Goal: Navigation & Orientation: Find specific page/section

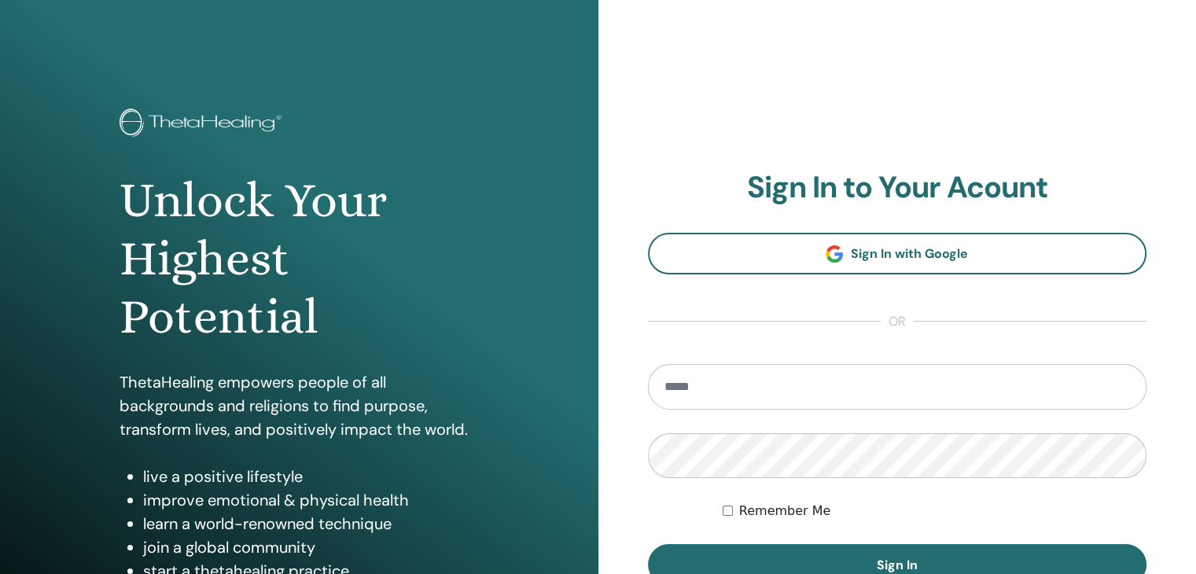
click at [881, 389] on input "email" at bounding box center [897, 387] width 499 height 46
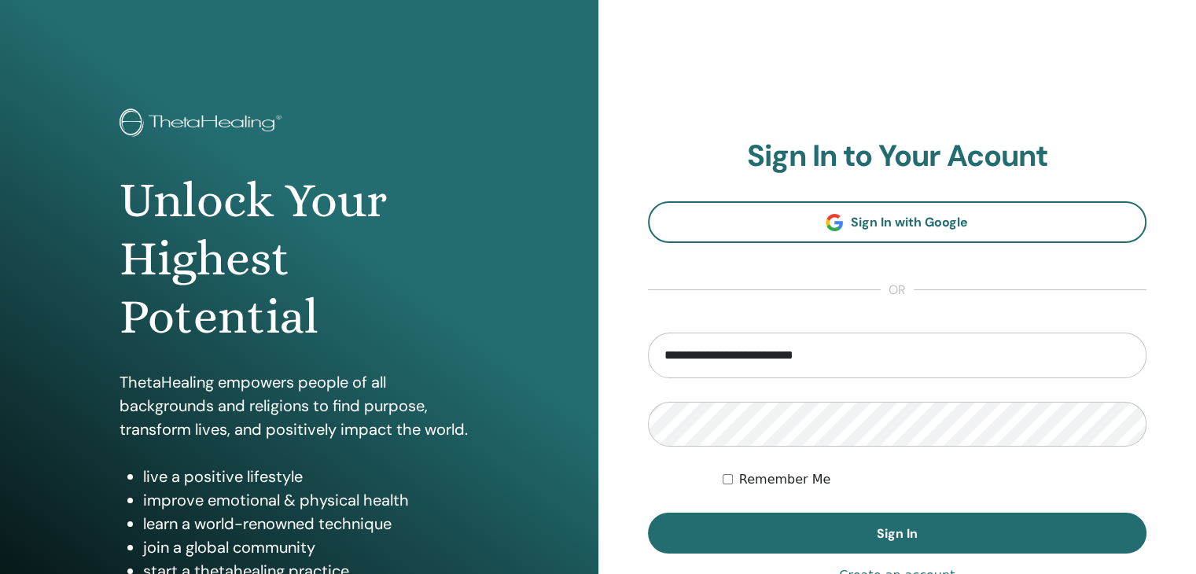
type input "**********"
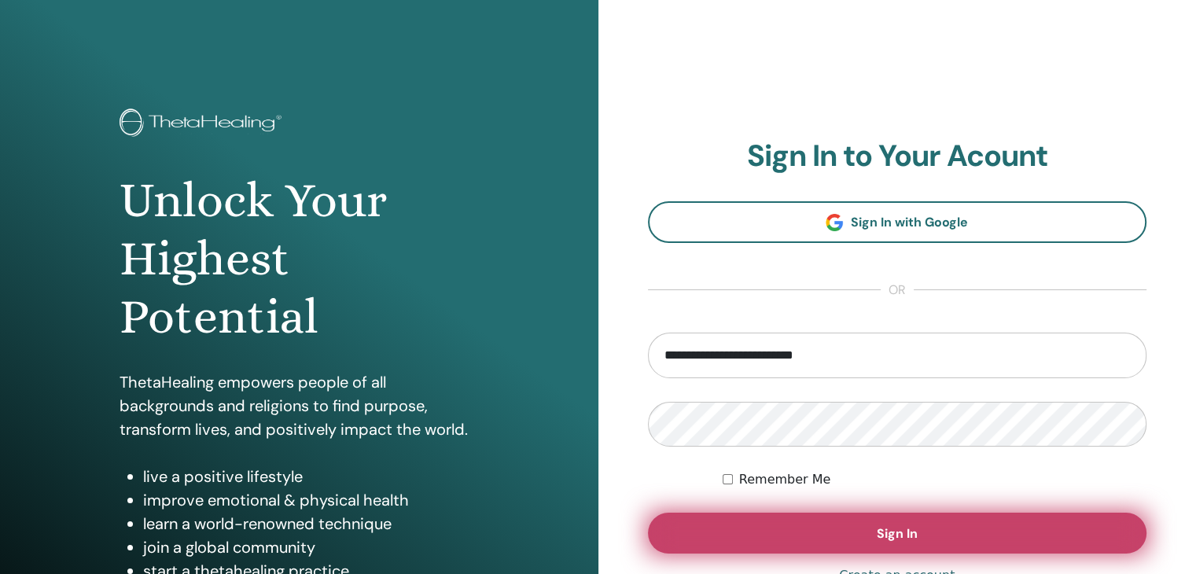
click at [868, 526] on button "Sign In" at bounding box center [897, 533] width 499 height 41
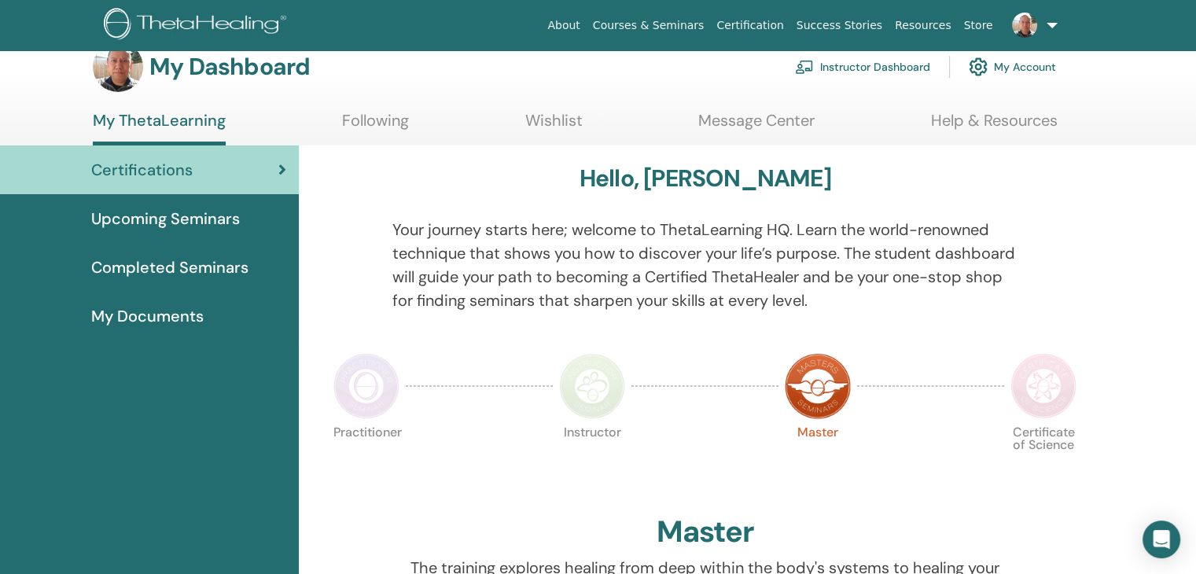
scroll to position [26, 0]
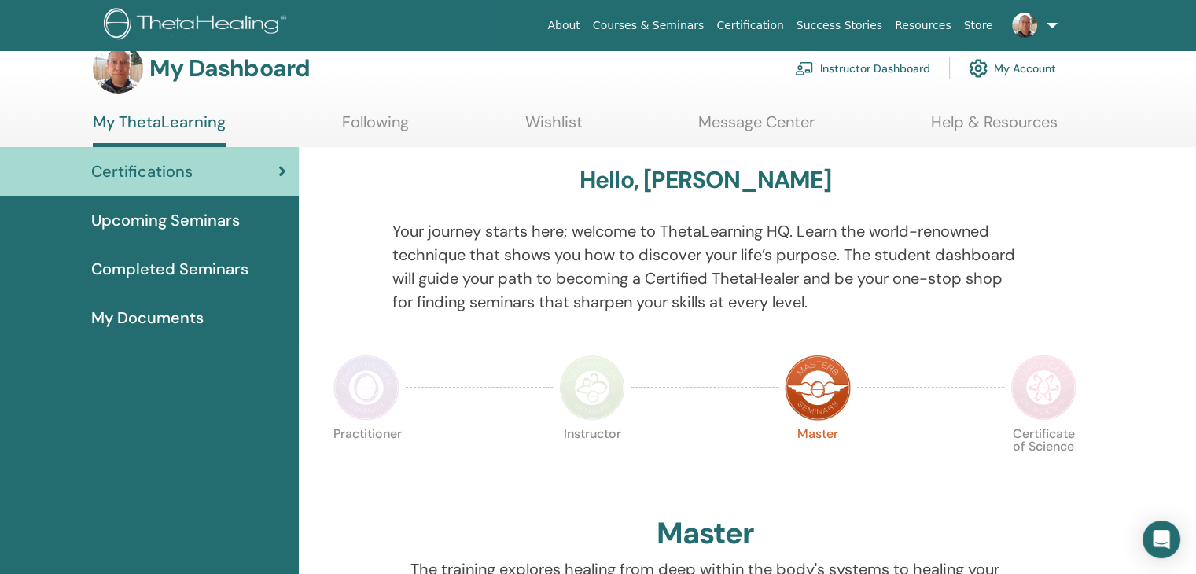
click at [163, 270] on span "Completed Seminars" at bounding box center [169, 269] width 157 height 24
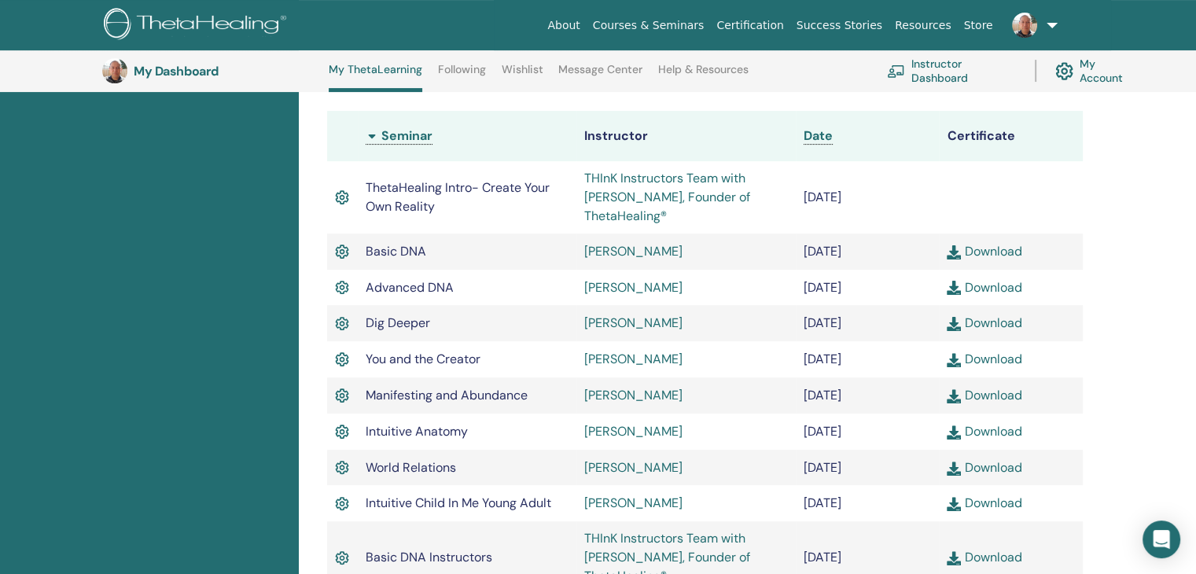
scroll to position [434, 0]
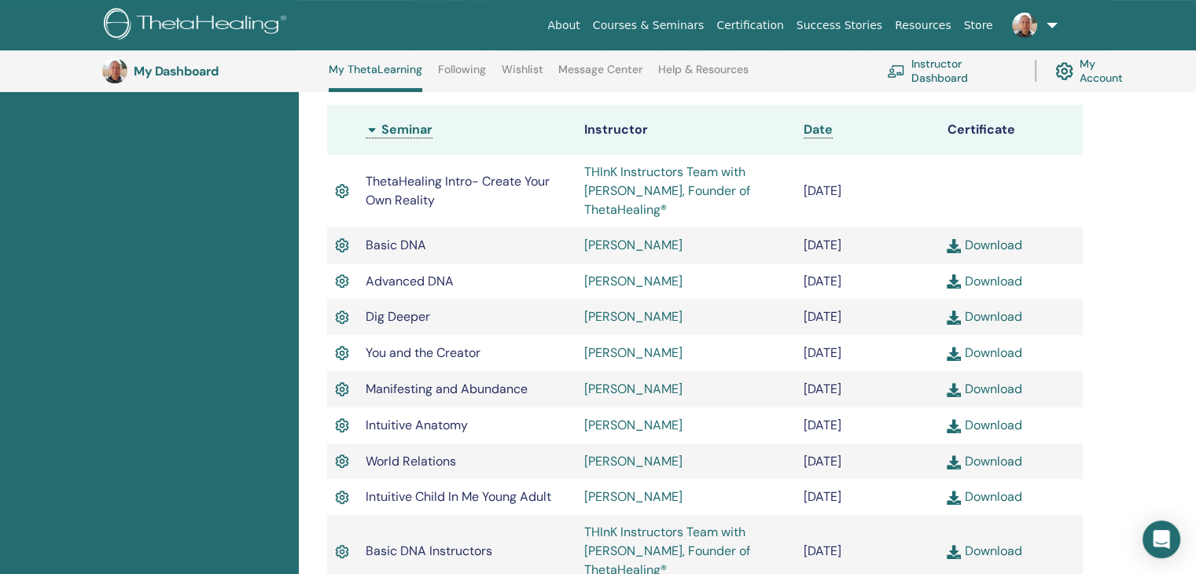
click at [982, 246] on link "Download" at bounding box center [983, 245] width 75 height 17
click at [983, 281] on link "Download" at bounding box center [983, 281] width 75 height 17
click at [1010, 320] on link "Download" at bounding box center [983, 316] width 75 height 17
click at [1016, 357] on link "Download" at bounding box center [983, 352] width 75 height 17
click at [992, 390] on link "Download" at bounding box center [983, 388] width 75 height 17
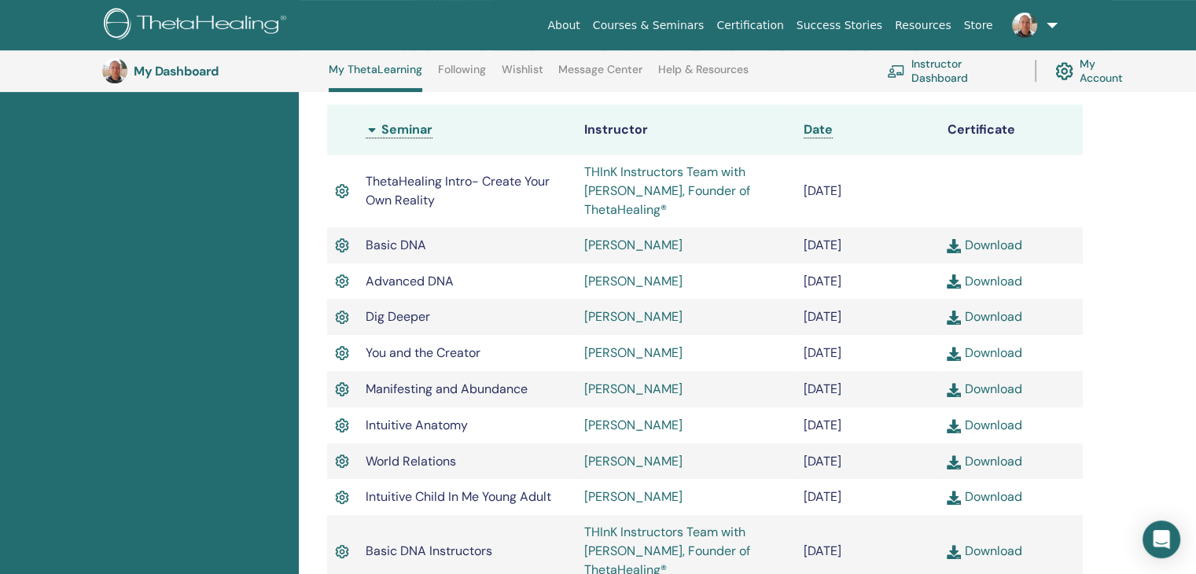
click at [1021, 428] on link "Download" at bounding box center [983, 425] width 75 height 17
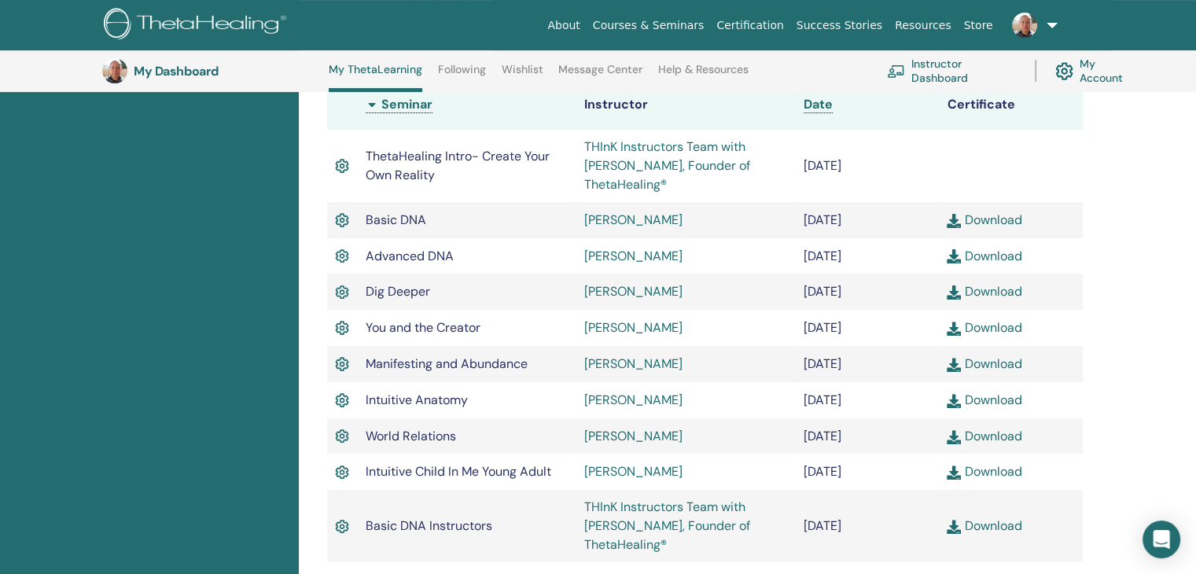
scroll to position [461, 0]
click at [1016, 365] on link "Download" at bounding box center [983, 362] width 75 height 17
click at [1011, 402] on link "Download" at bounding box center [983, 398] width 75 height 17
click at [1016, 443] on link "Download" at bounding box center [983, 434] width 75 height 17
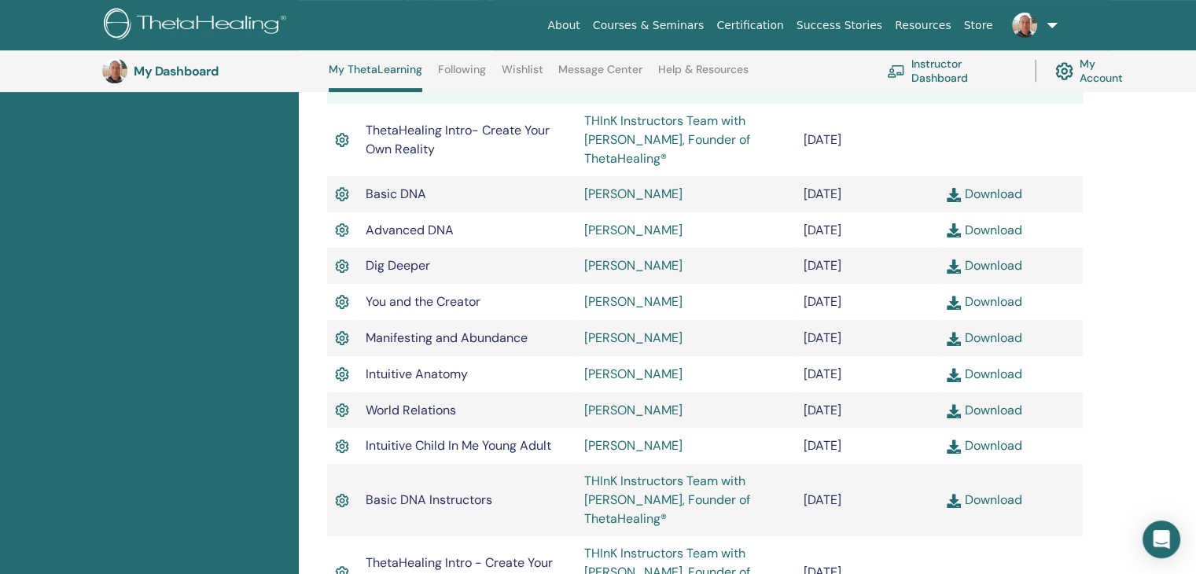
scroll to position [487, 0]
click at [1021, 448] on link "Download" at bounding box center [983, 443] width 75 height 17
click at [1184, 562] on div at bounding box center [1184, 562] width 0 height 0
click at [1012, 505] on link "Download" at bounding box center [983, 498] width 75 height 17
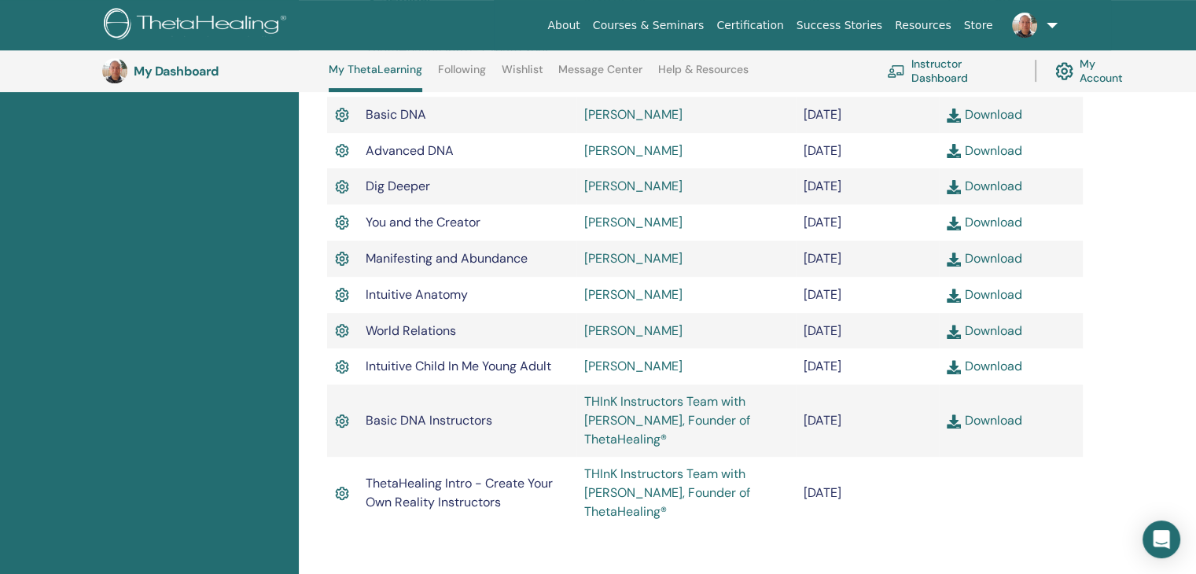
scroll to position [565, 0]
click at [708, 496] on link "THInK Instructors Team with Vianna Stibal, Founder of ThetaHealing®" at bounding box center [667, 492] width 166 height 54
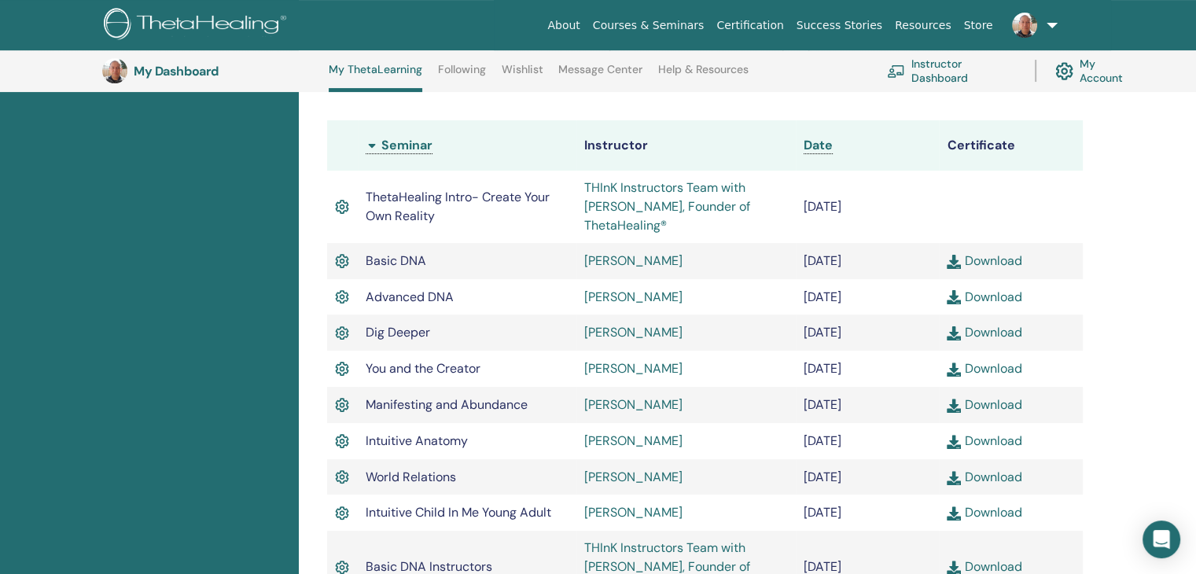
scroll to position [408, 0]
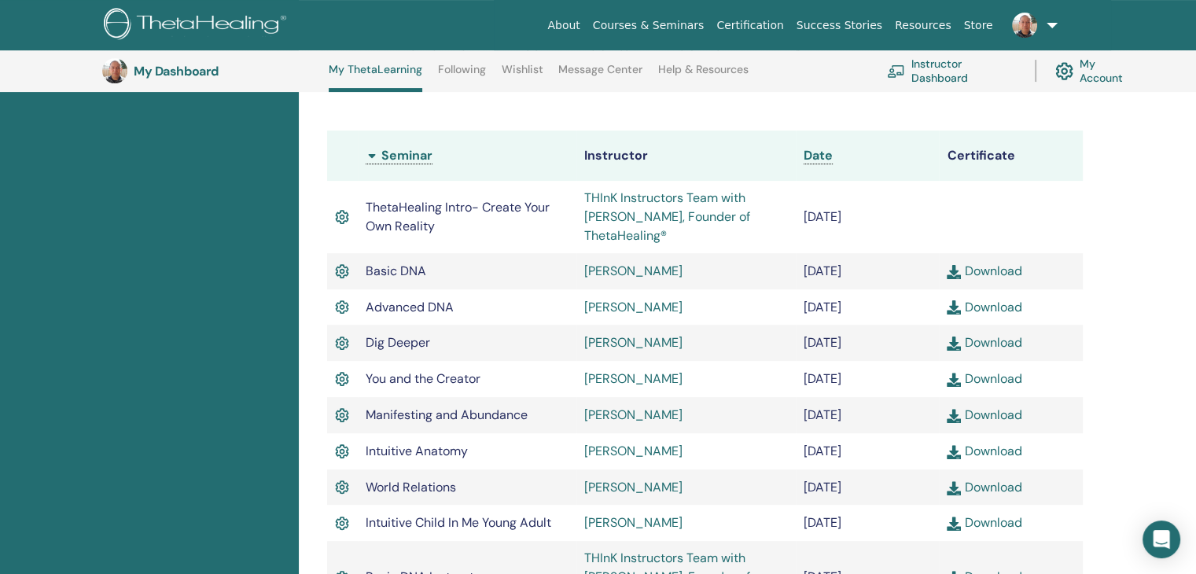
click at [340, 221] on img at bounding box center [342, 217] width 14 height 20
click at [347, 218] on img at bounding box center [342, 217] width 14 height 20
click at [909, 68] on link "Instructor Dashboard" at bounding box center [951, 70] width 129 height 35
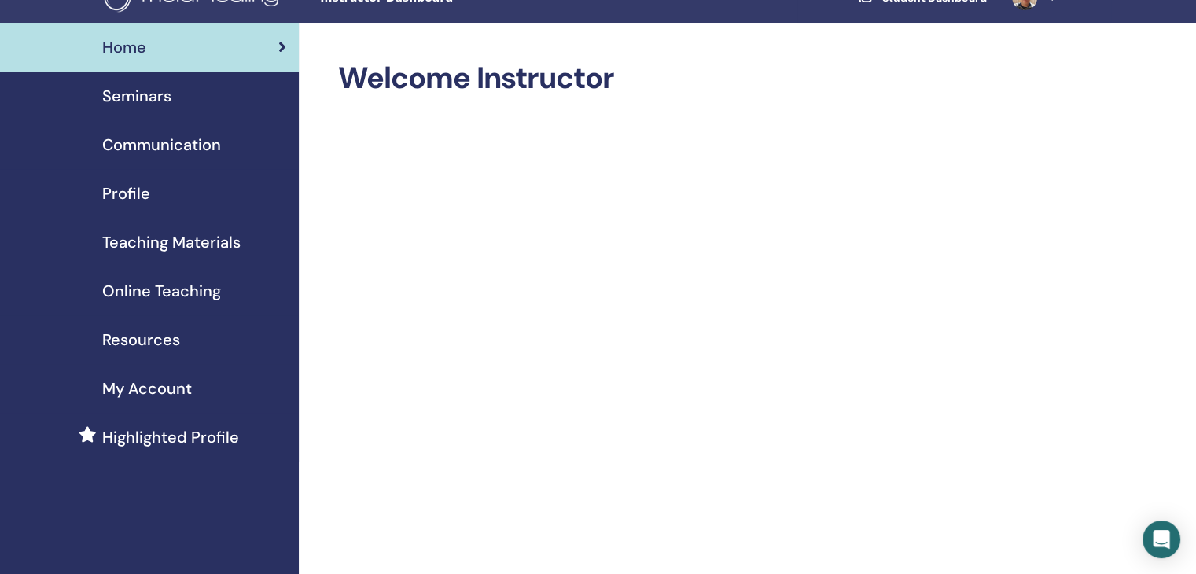
scroll to position [52, 0]
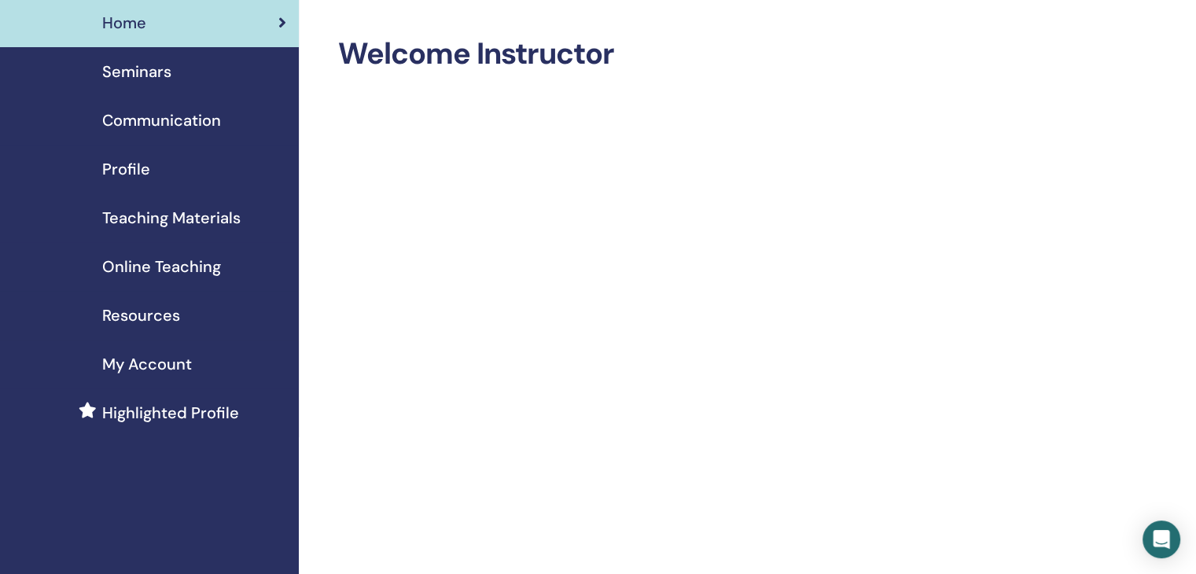
click at [198, 215] on span "Teaching Materials" at bounding box center [171, 218] width 138 height 24
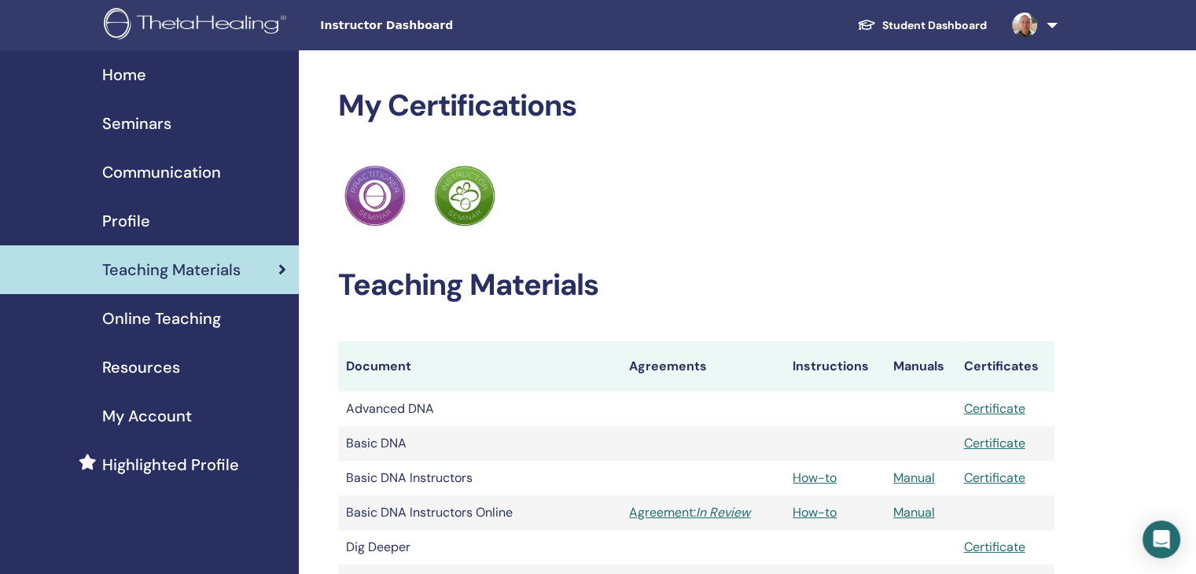
click at [116, 421] on span "My Account" at bounding box center [147, 416] width 90 height 24
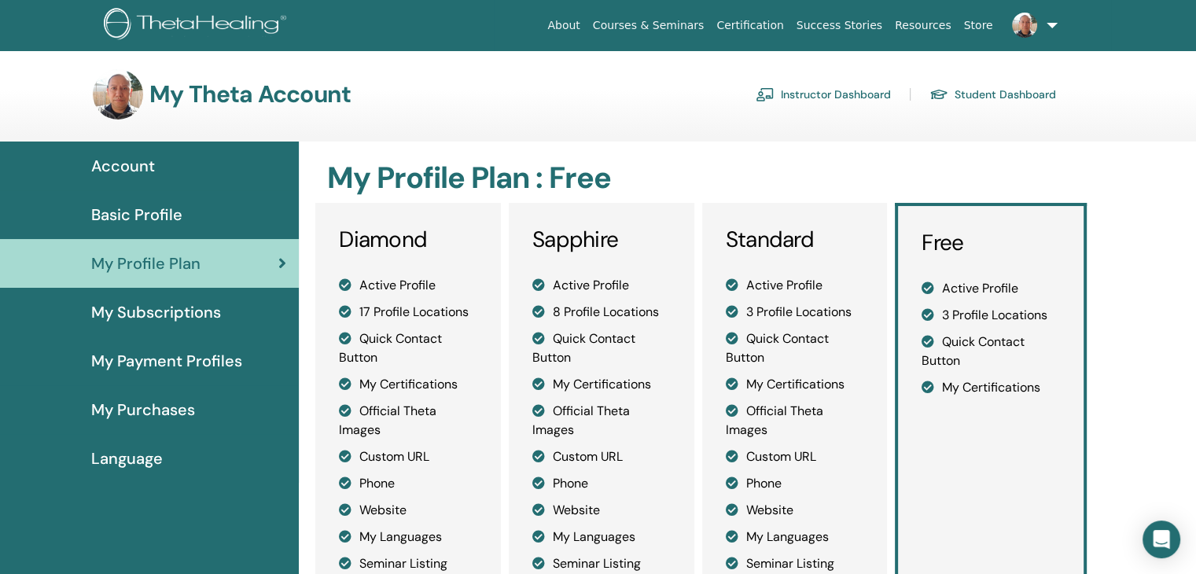
click at [167, 315] on span "My Subscriptions" at bounding box center [156, 312] width 130 height 24
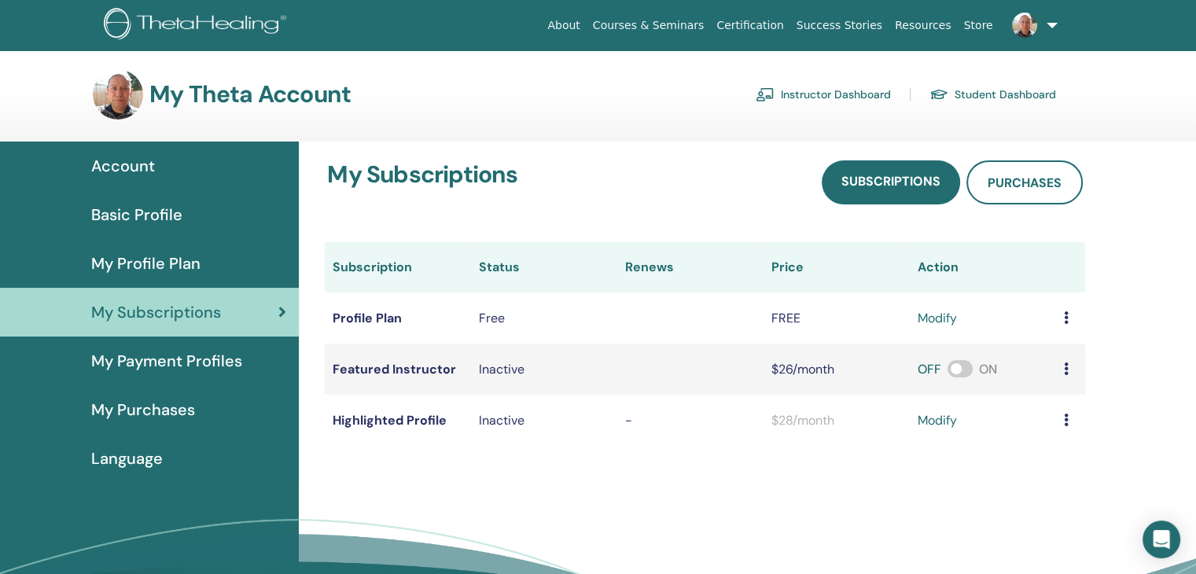
click at [162, 420] on span "My Purchases" at bounding box center [143, 410] width 104 height 24
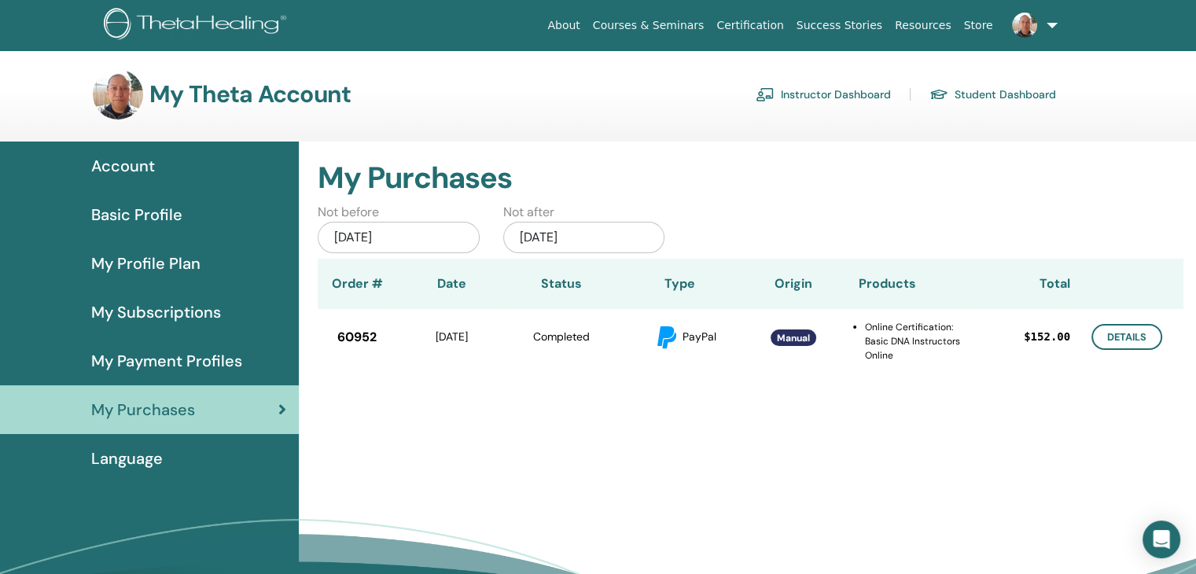
click at [172, 219] on span "Basic Profile" at bounding box center [136, 215] width 91 height 24
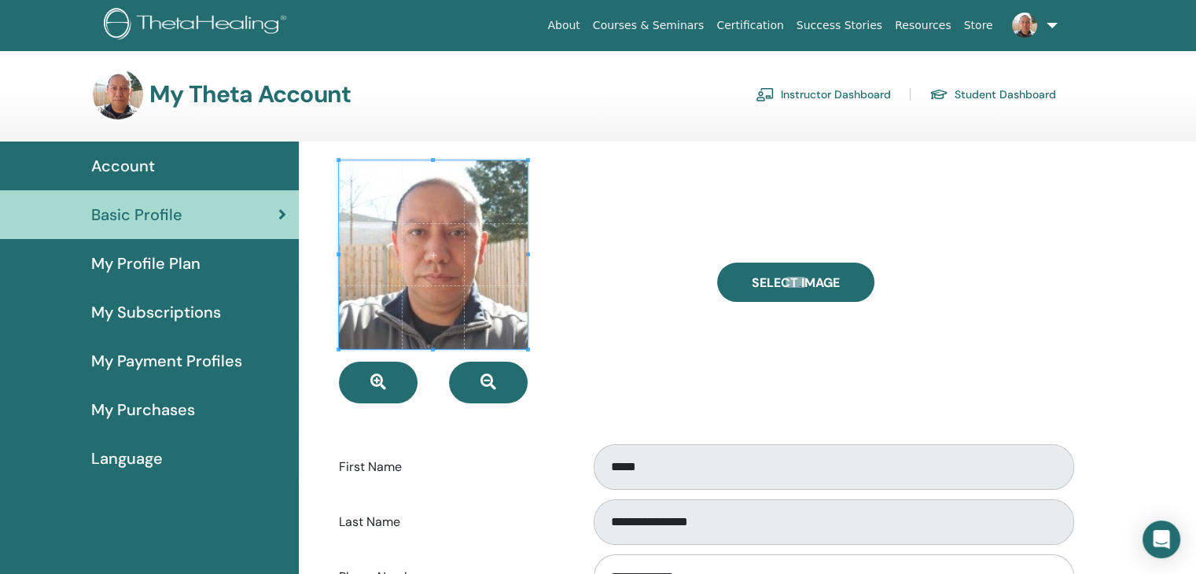
click at [792, 100] on link "Instructor Dashboard" at bounding box center [822, 94] width 135 height 25
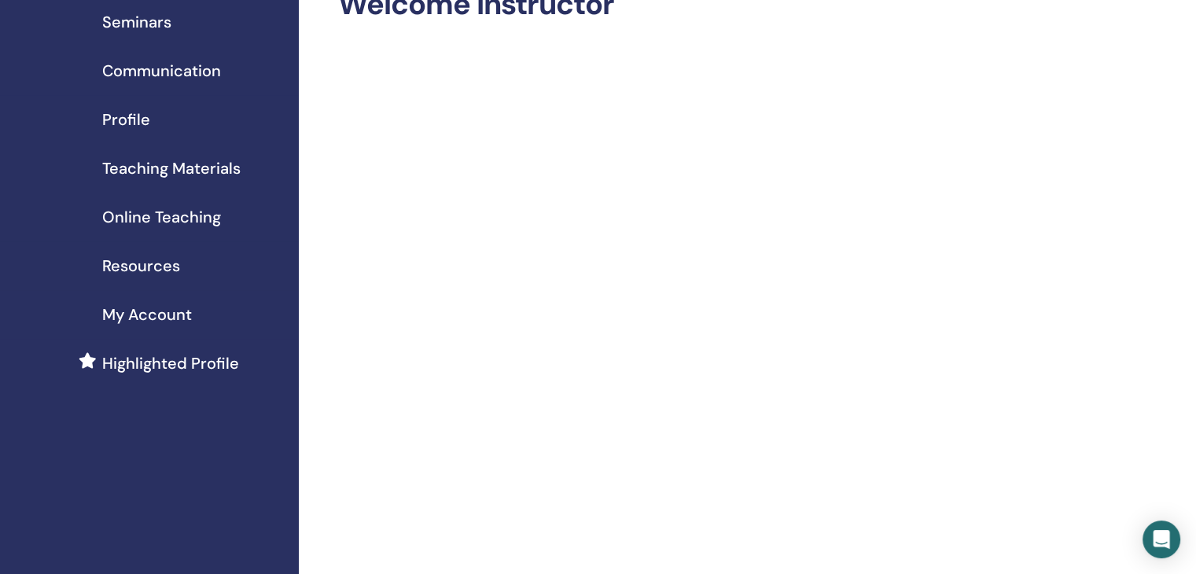
scroll to position [52, 0]
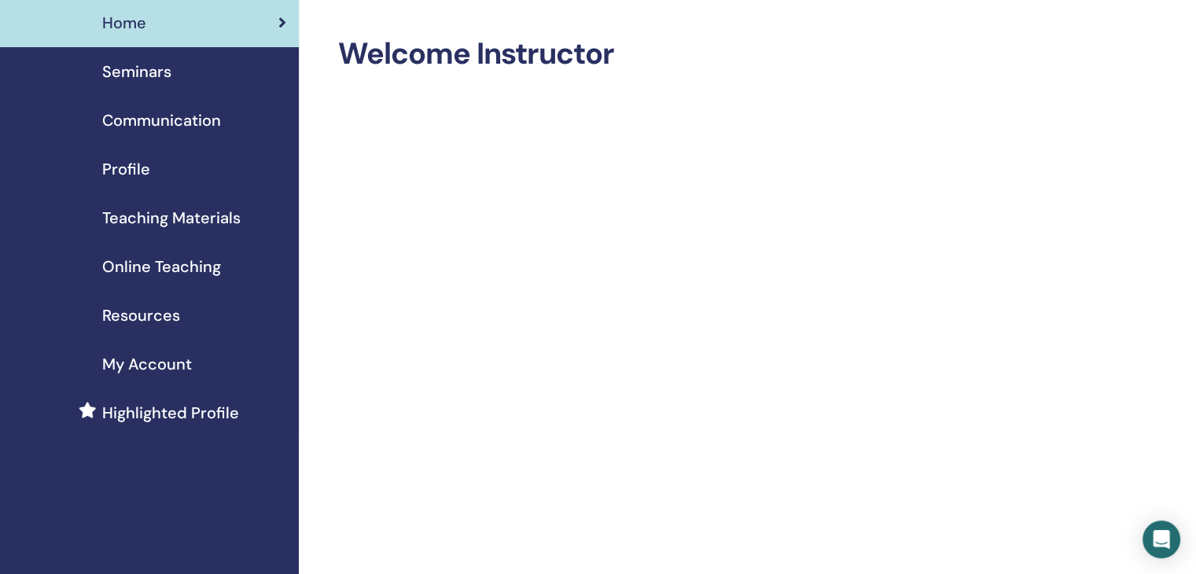
click at [179, 218] on span "Teaching Materials" at bounding box center [171, 218] width 138 height 24
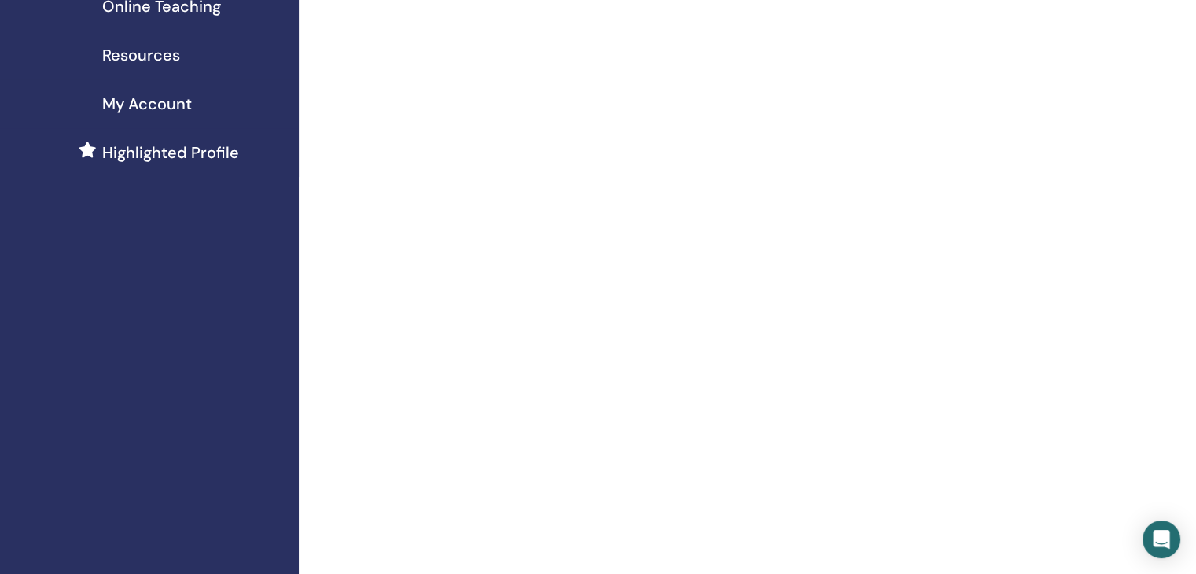
scroll to position [340, 0]
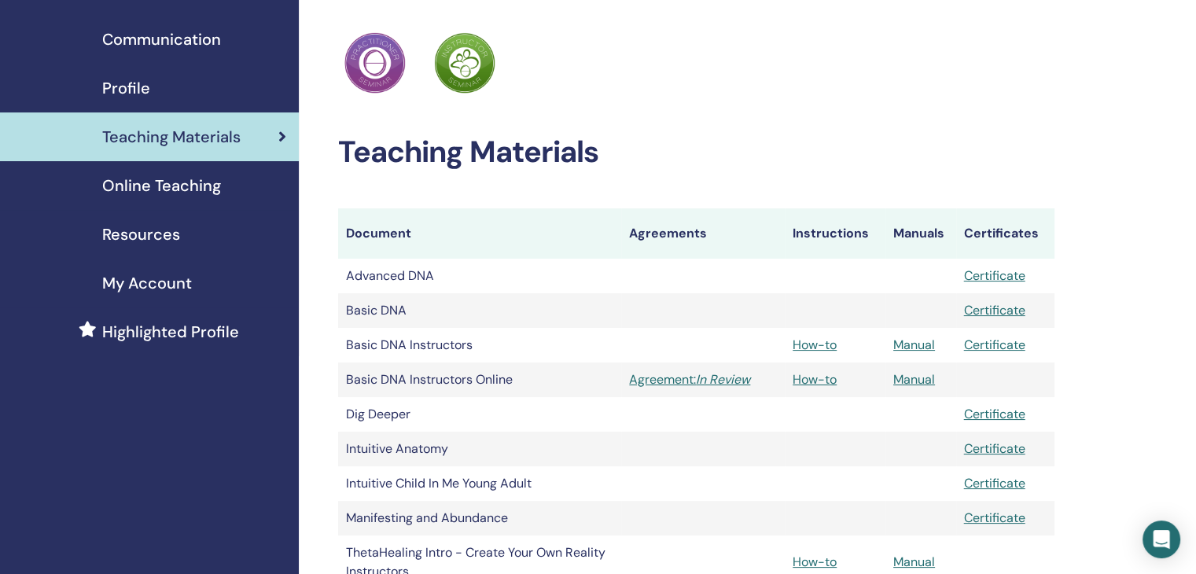
scroll to position [130, 0]
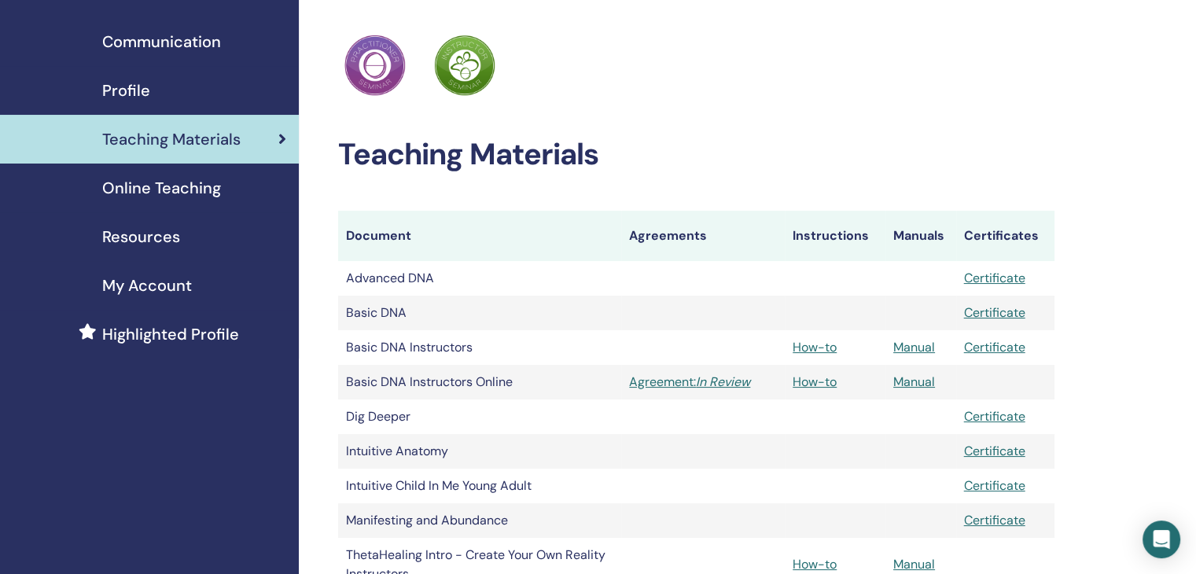
click at [136, 90] on span "Profile" at bounding box center [126, 91] width 48 height 24
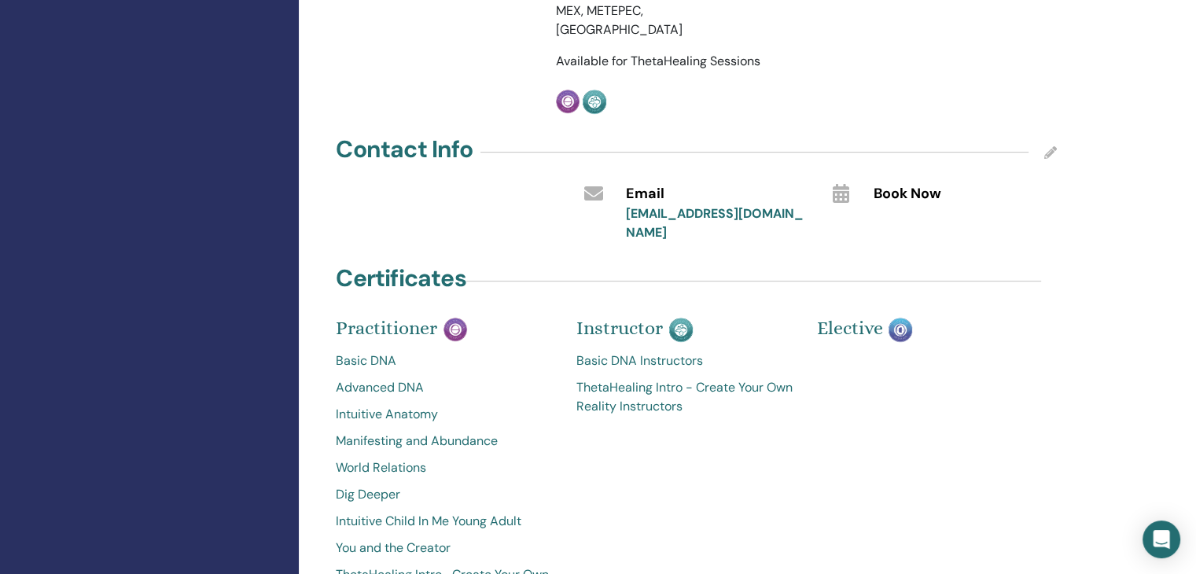
scroll to position [576, 0]
click at [623, 389] on link "ThetaHealing Intro - Create Your Own Reality Instructors" at bounding box center [684, 398] width 217 height 38
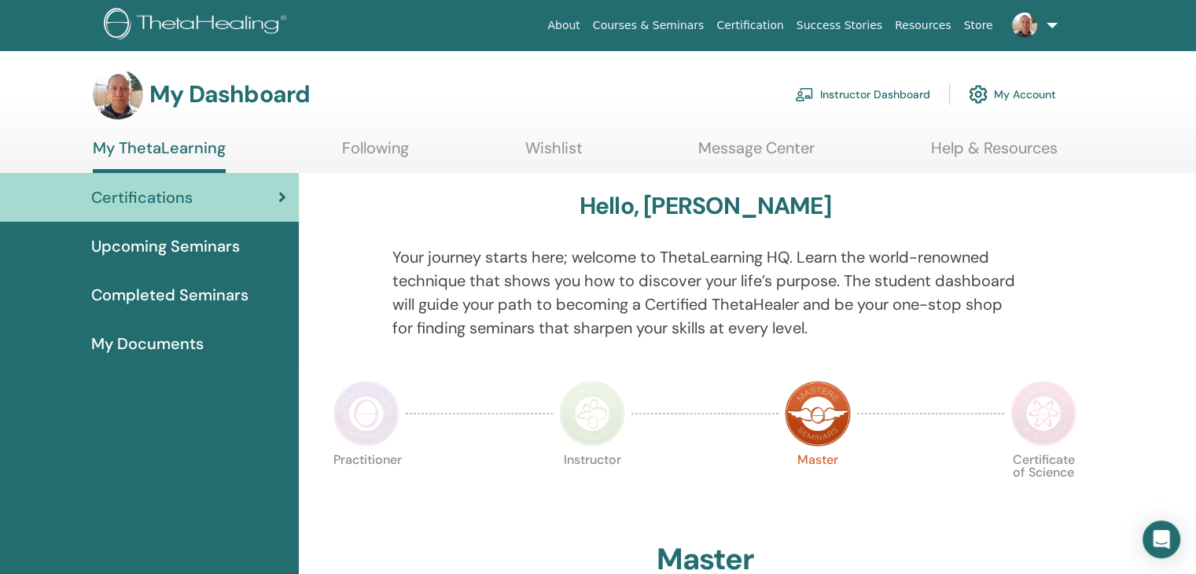
click at [902, 94] on link "Instructor Dashboard" at bounding box center [862, 94] width 135 height 35
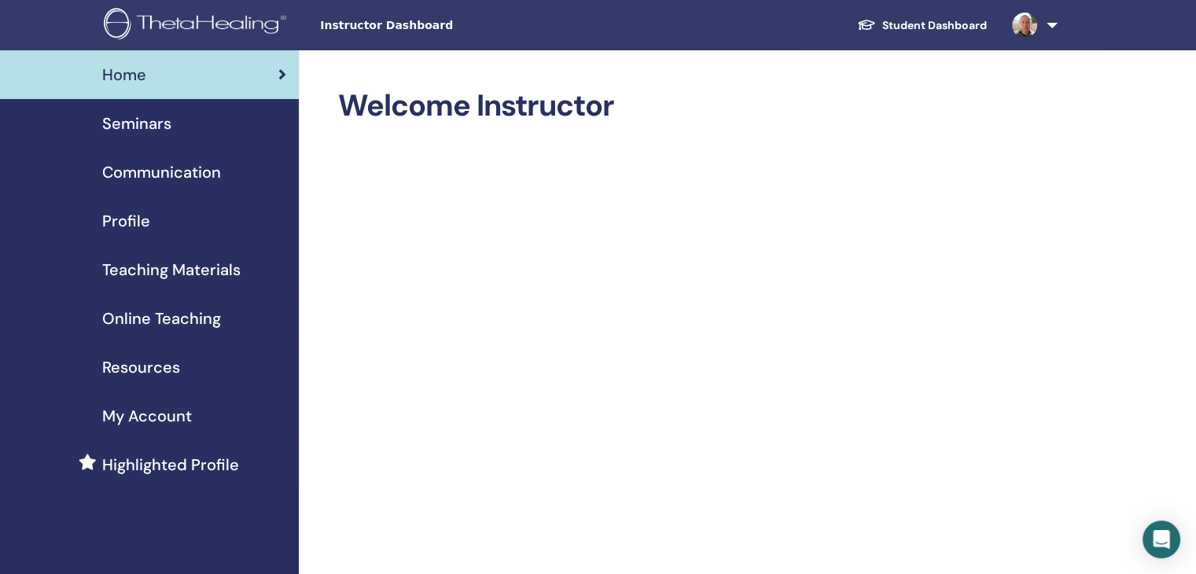
click at [178, 139] on link "Seminars" at bounding box center [149, 123] width 299 height 49
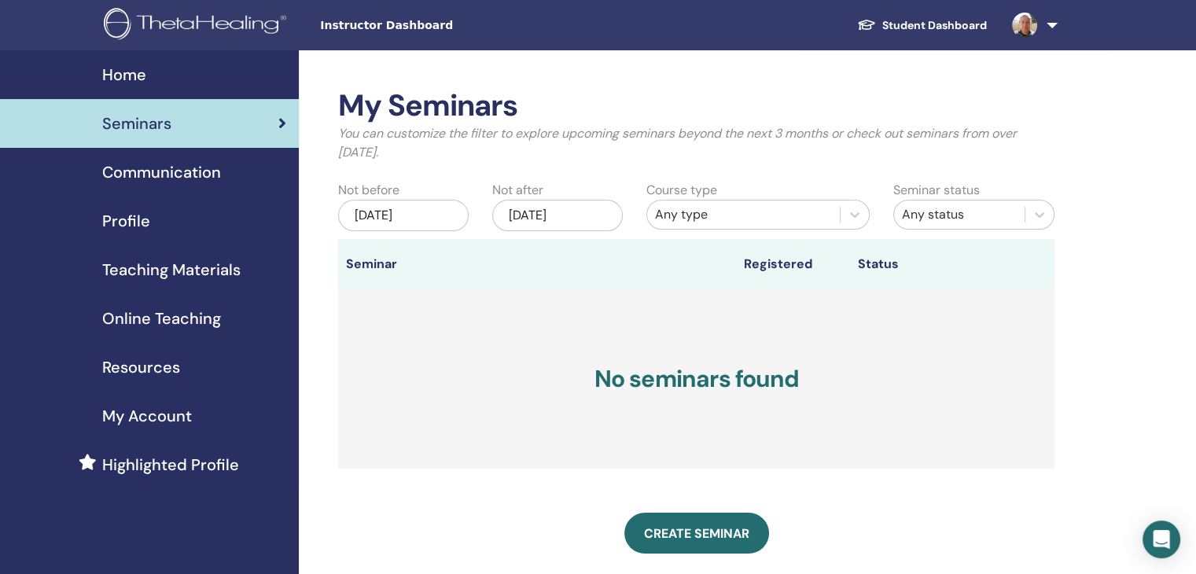
click at [167, 176] on span "Communication" at bounding box center [161, 172] width 119 height 24
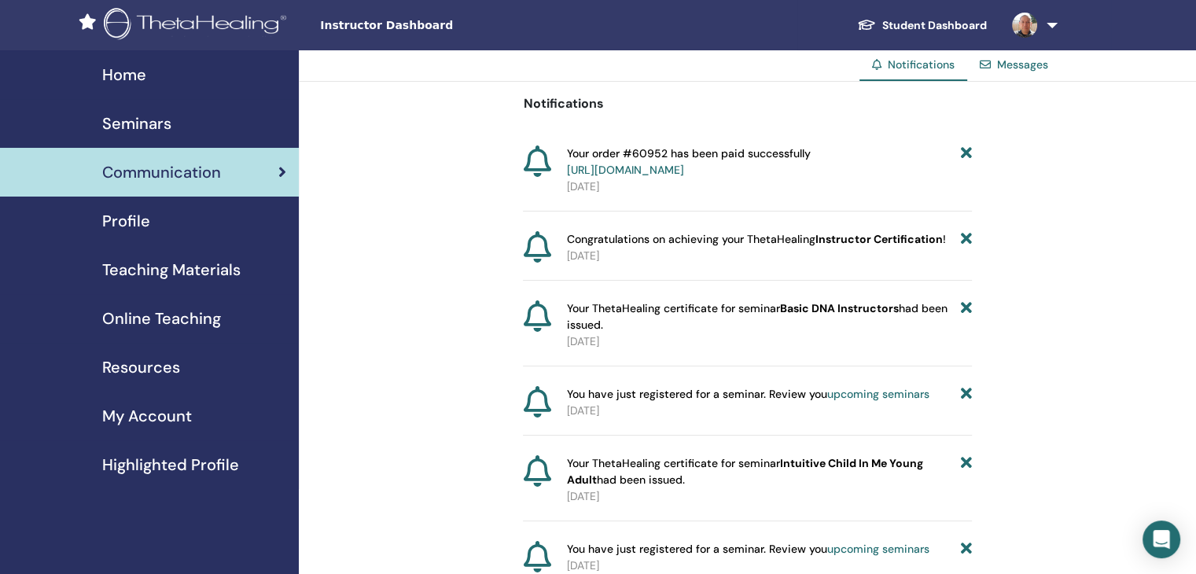
click at [153, 222] on div "Profile" at bounding box center [150, 221] width 274 height 24
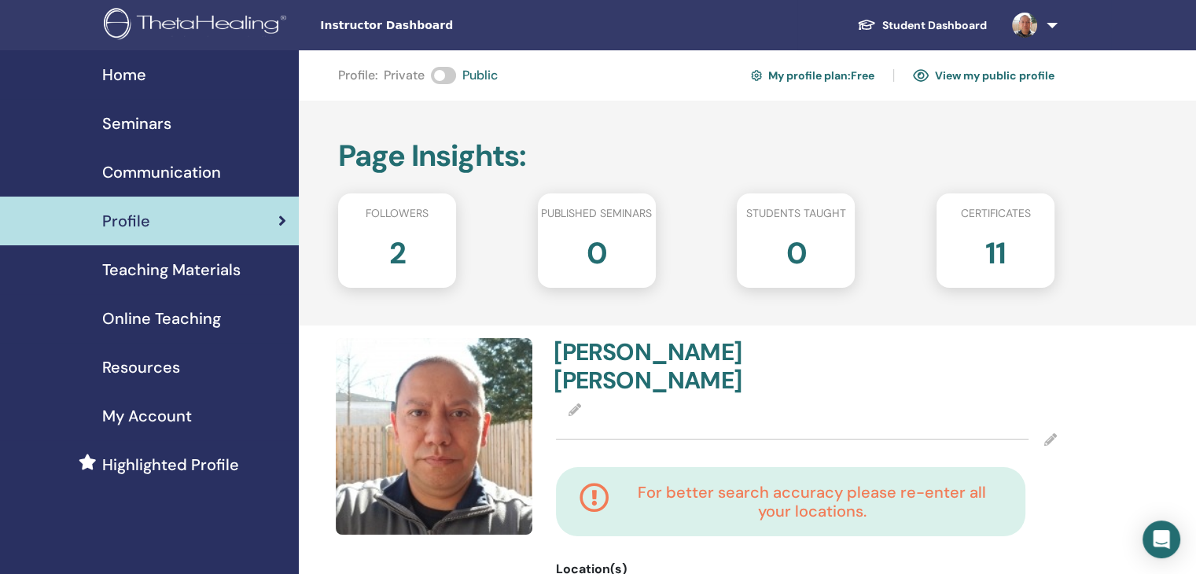
click at [151, 272] on span "Teaching Materials" at bounding box center [171, 270] width 138 height 24
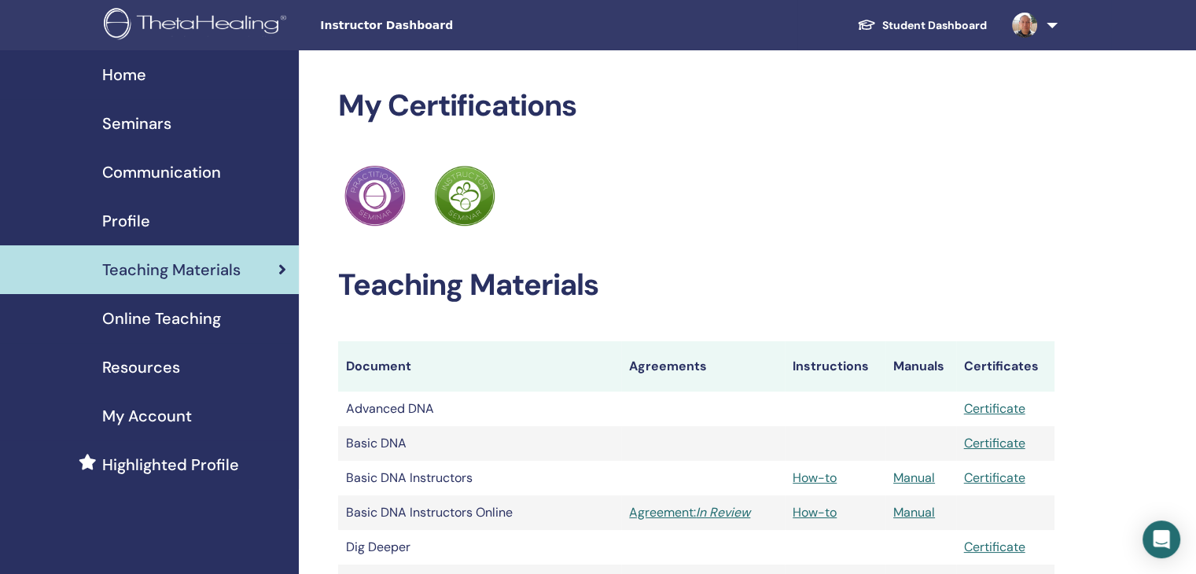
click at [160, 319] on span "Online Teaching" at bounding box center [161, 319] width 119 height 24
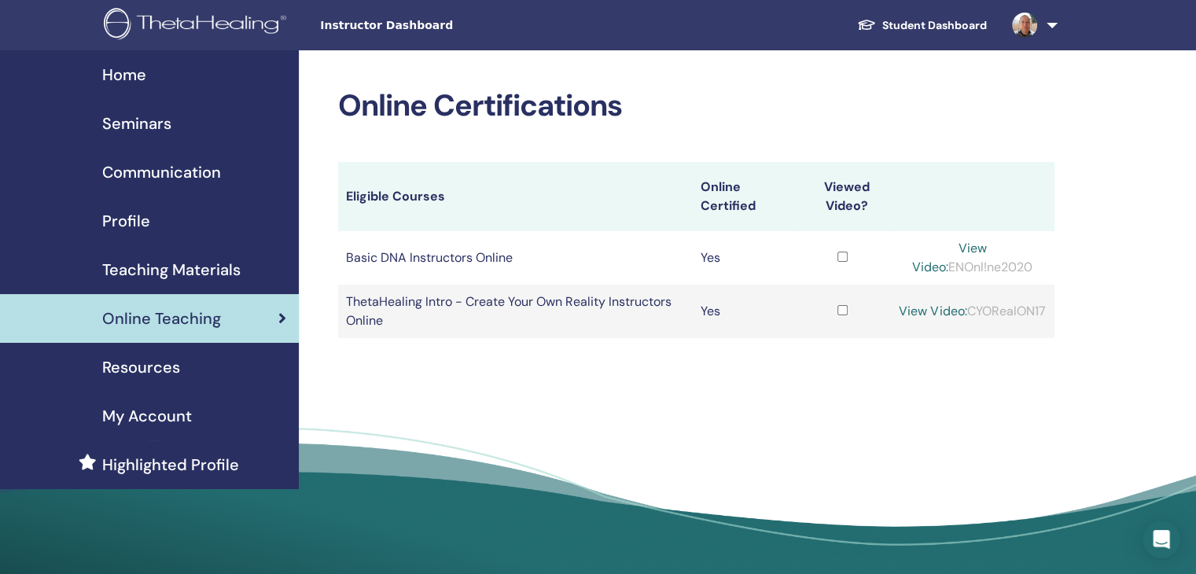
click at [164, 372] on span "Resources" at bounding box center [141, 367] width 78 height 24
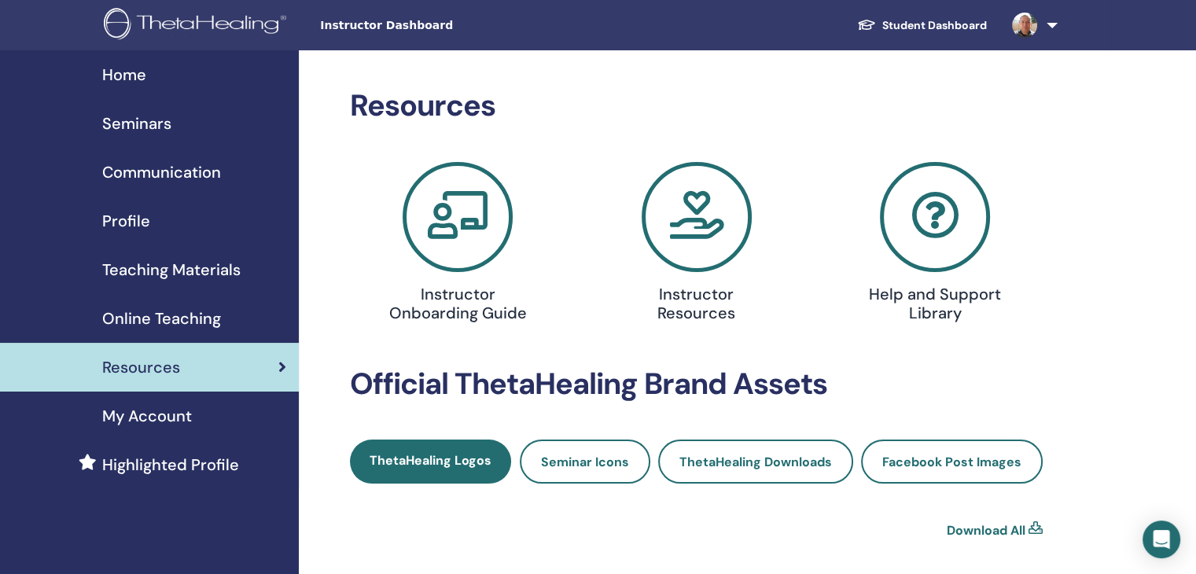
click at [689, 224] on icon at bounding box center [696, 217] width 110 height 110
click at [503, 213] on icon at bounding box center [457, 217] width 110 height 110
click at [188, 412] on span "My Account" at bounding box center [147, 416] width 90 height 24
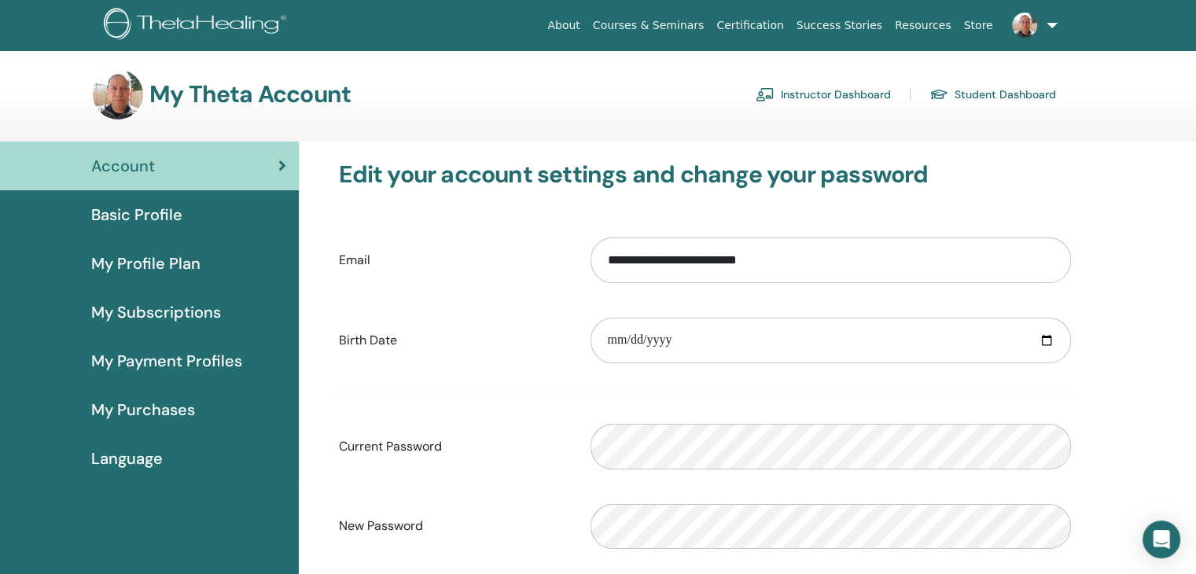
click at [128, 459] on span "Language" at bounding box center [127, 458] width 72 height 24
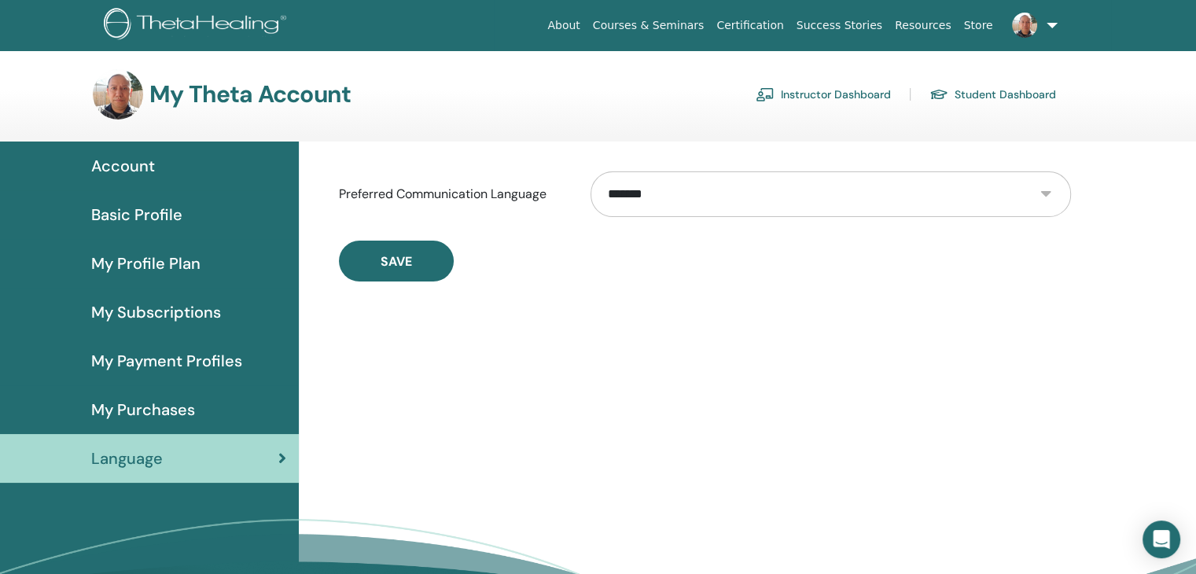
click at [160, 399] on span "My Purchases" at bounding box center [143, 410] width 104 height 24
